Goal: Task Accomplishment & Management: Use online tool/utility

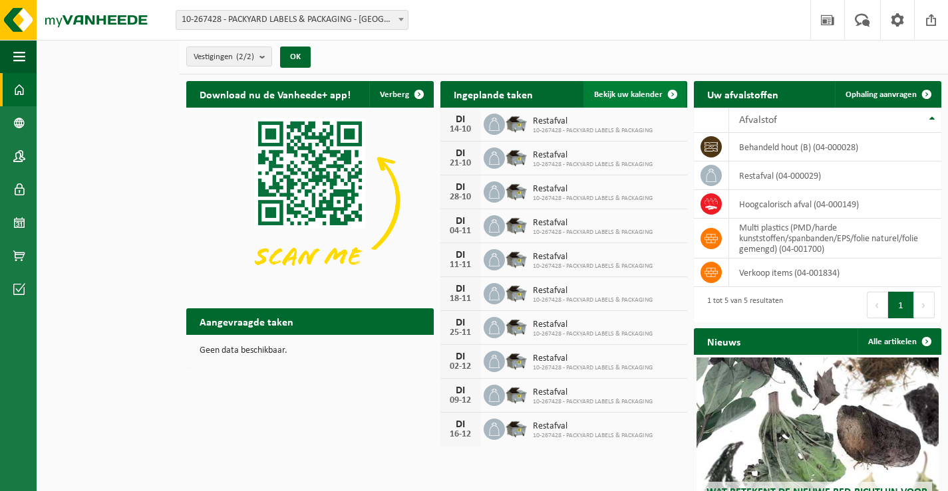
click at [629, 95] on span "Bekijk uw kalender" at bounding box center [628, 94] width 68 height 9
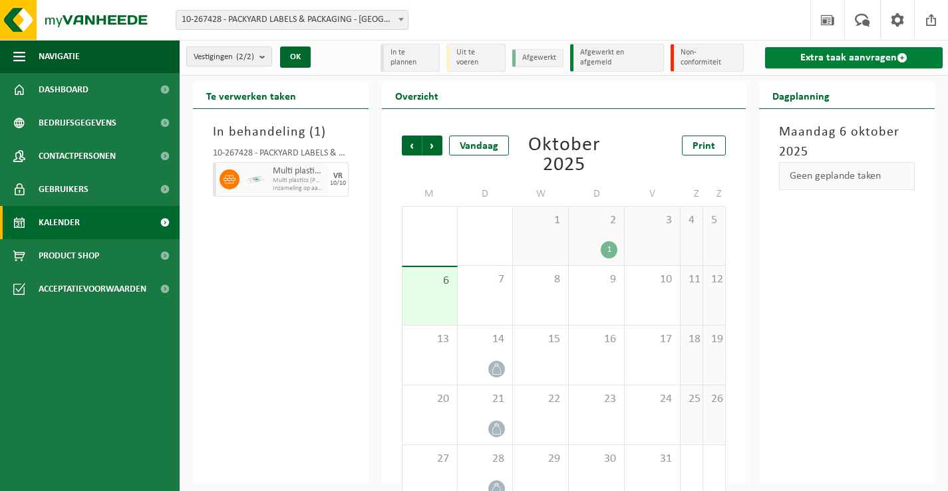
click at [861, 61] on link "Extra taak aanvragen" at bounding box center [854, 57] width 178 height 21
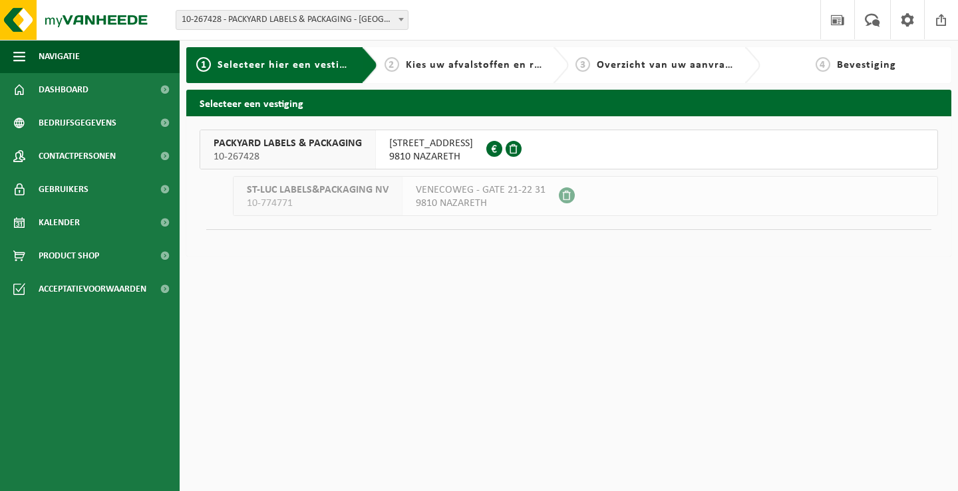
click at [344, 156] on span "10-267428" at bounding box center [287, 156] width 148 height 13
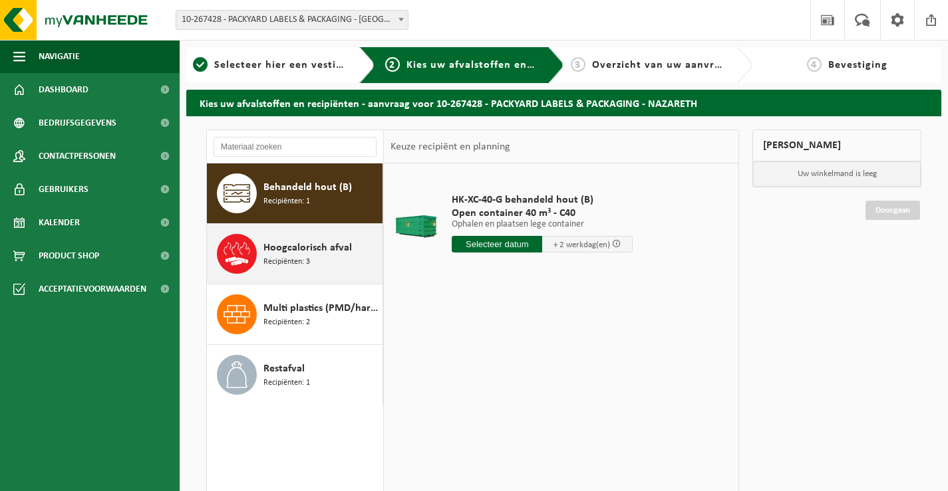
click at [340, 243] on span "Hoogcalorisch afval" at bounding box center [307, 248] width 88 height 16
